Goal: Navigation & Orientation: Find specific page/section

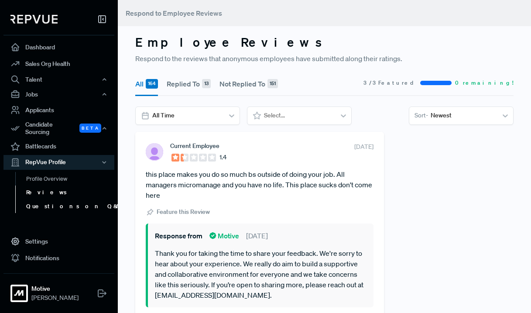
click at [36, 204] on link "Questions on Q&A" at bounding box center [70, 206] width 111 height 14
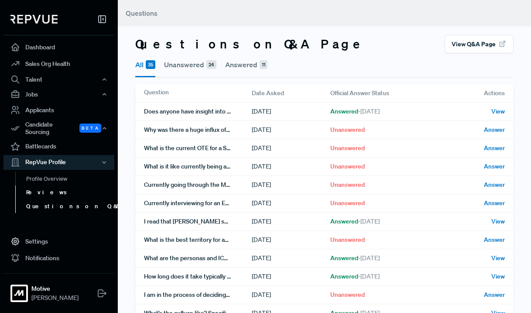
click at [41, 190] on link "Reviews" at bounding box center [70, 192] width 111 height 14
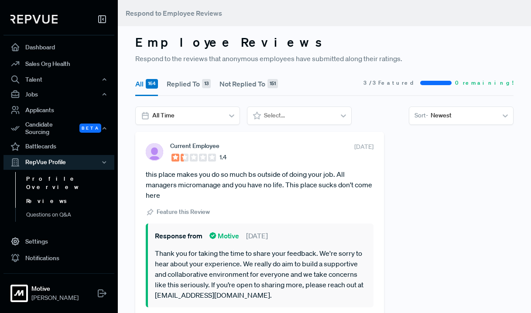
click at [54, 175] on link "Profile Overview" at bounding box center [70, 183] width 111 height 22
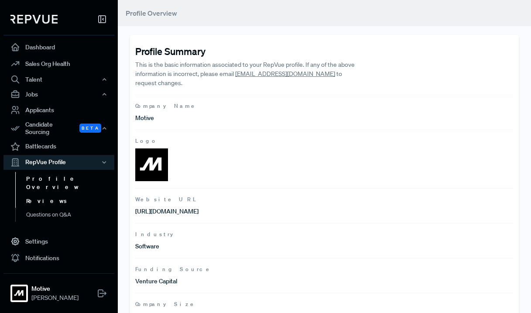
click at [41, 194] on link "Reviews" at bounding box center [70, 201] width 111 height 14
